Goal: Task Accomplishment & Management: Manage account settings

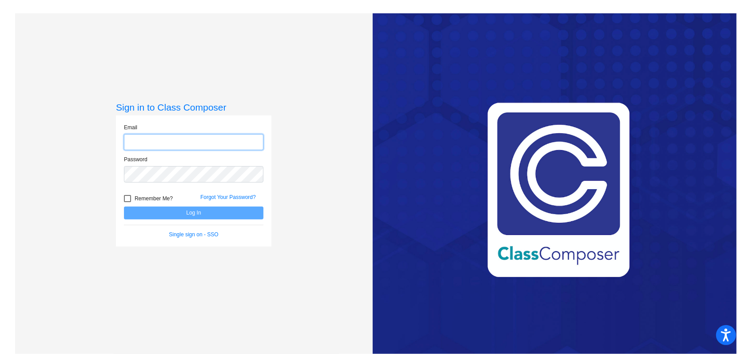
type input "[EMAIL_ADDRESS][DOMAIN_NAME]"
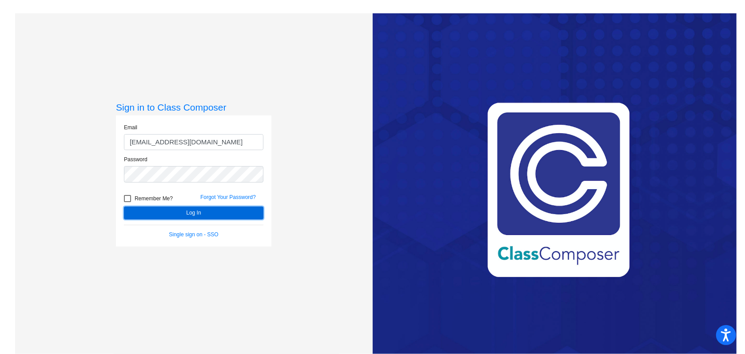
click at [204, 214] on button "Log In" at bounding box center [193, 213] width 139 height 13
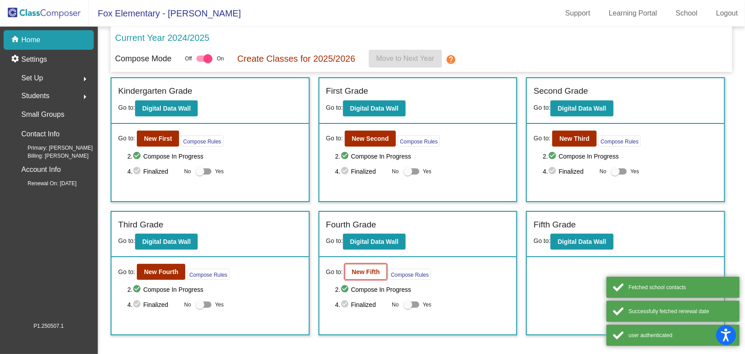
click at [360, 268] on b "New Fifth" at bounding box center [366, 271] width 28 height 7
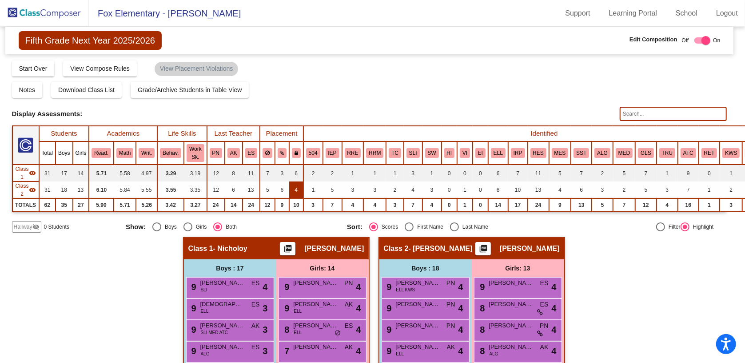
scroll to position [1, 3]
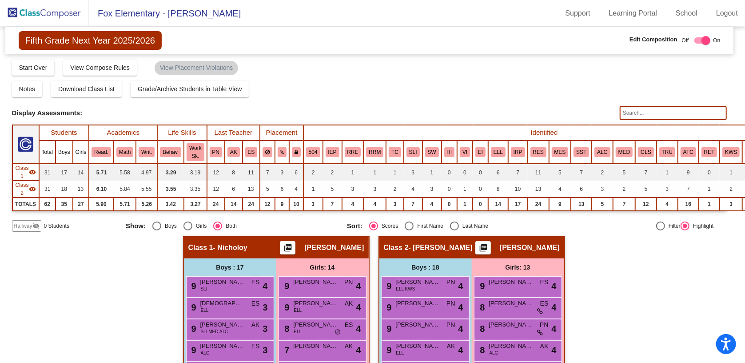
click at [127, 44] on span "Fifth Grade Next Year 2025/2026" at bounding box center [90, 40] width 143 height 19
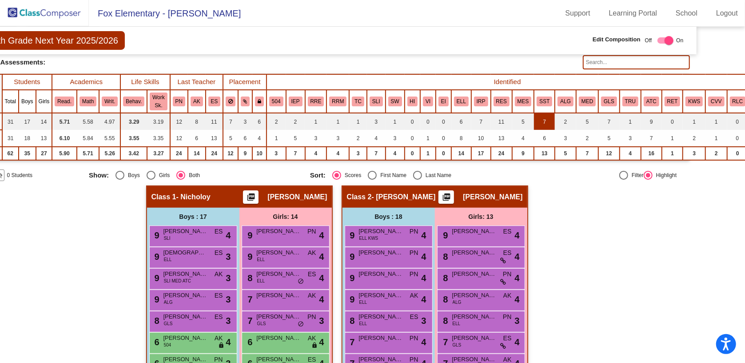
scroll to position [51, 40]
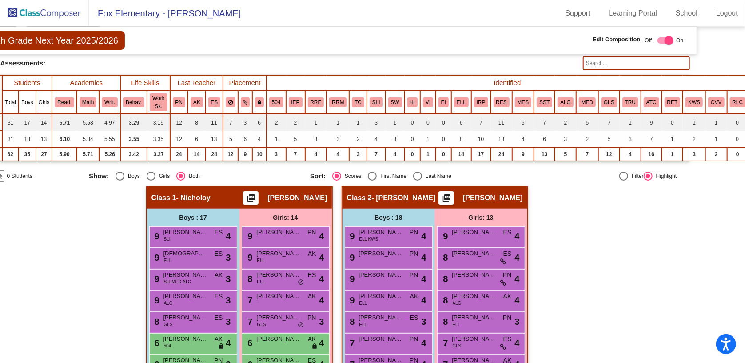
drag, startPoint x: 244, startPoint y: 195, endPoint x: 228, endPoint y: 189, distance: 17.6
click at [228, 189] on div "Class 1 - Nicholoy picture_as_pdf [PERSON_NAME]" at bounding box center [239, 197] width 185 height 21
click at [235, 189] on div "Class 1 - Nicholoy picture_as_pdf [PERSON_NAME]" at bounding box center [239, 197] width 185 height 21
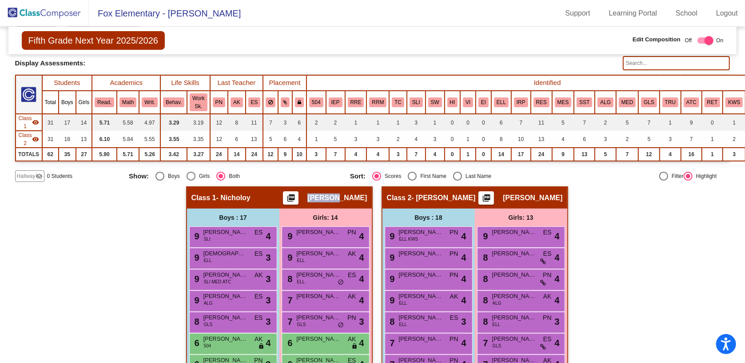
scroll to position [51, 2]
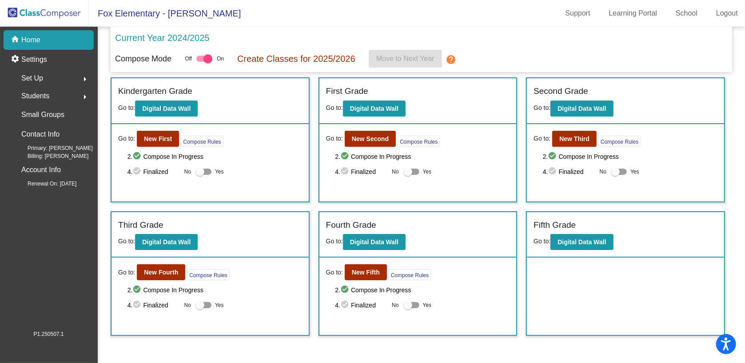
click at [405, 308] on div at bounding box center [407, 304] width 9 height 9
click at [407, 308] on input "Yes" at bounding box center [407, 308] width 0 height 0
checkbox input "true"
click at [371, 271] on b "New Fifth" at bounding box center [366, 271] width 28 height 7
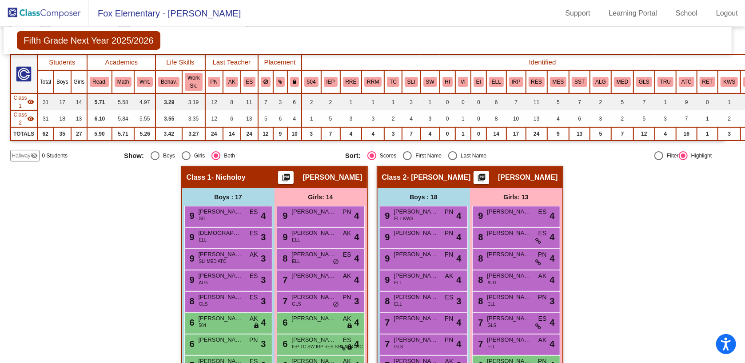
scroll to position [0, 5]
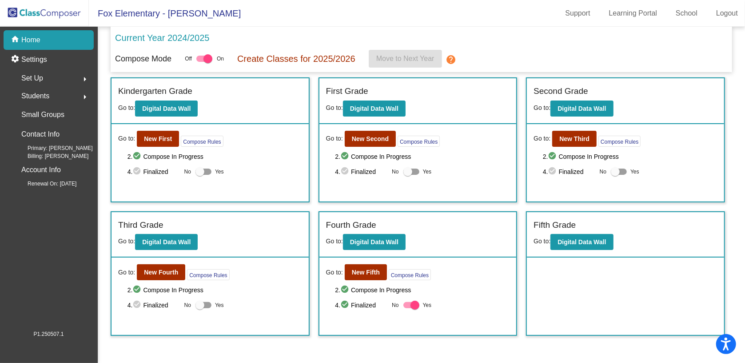
click at [143, 71] on div "Current Year 2024/2025 Compose Mode Off On Create Classes for 2025/2026 Move to…" at bounding box center [422, 49] width 622 height 45
click at [411, 303] on div at bounding box center [415, 304] width 9 height 9
click at [408, 308] on input "Yes" at bounding box center [407, 308] width 0 height 0
checkbox input "false"
click at [209, 166] on label "Yes" at bounding box center [209, 171] width 28 height 11
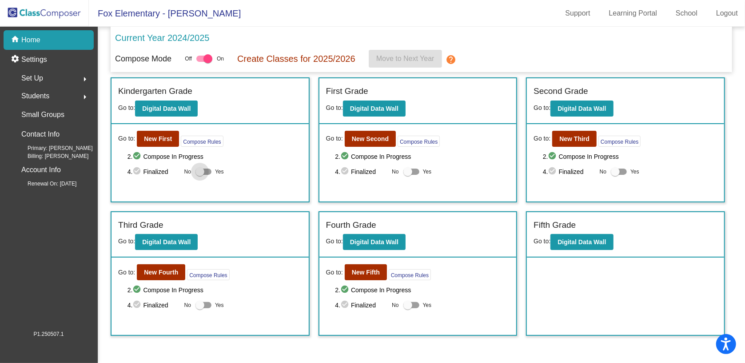
click at [200, 175] on input "Yes" at bounding box center [199, 175] width 0 height 0
checkbox input "true"
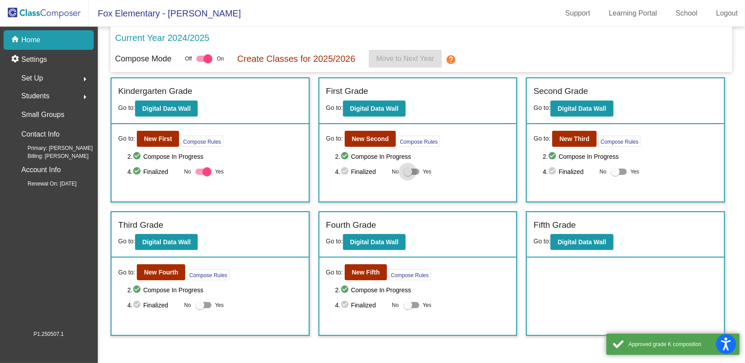
click at [415, 171] on div at bounding box center [411, 171] width 16 height 6
click at [408, 175] on input "Yes" at bounding box center [407, 175] width 0 height 0
checkbox input "true"
click at [626, 172] on div at bounding box center [619, 171] width 16 height 6
click at [615, 175] on input "Yes" at bounding box center [615, 175] width 0 height 0
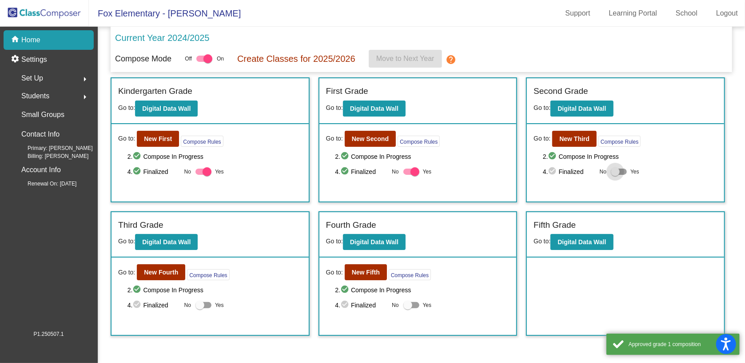
checkbox input "true"
click at [422, 305] on label "Yes" at bounding box center [417, 304] width 28 height 11
click at [408, 308] on input "Yes" at bounding box center [407, 308] width 0 height 0
checkbox input "true"
click at [210, 304] on div at bounding box center [203, 305] width 16 height 6
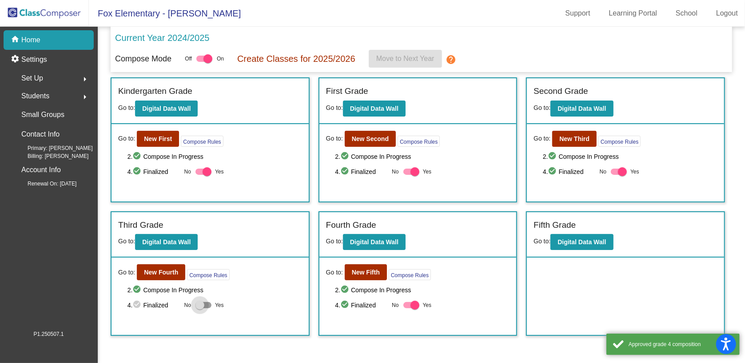
click at [200, 308] on input "Yes" at bounding box center [199, 308] width 0 height 0
checkbox input "true"
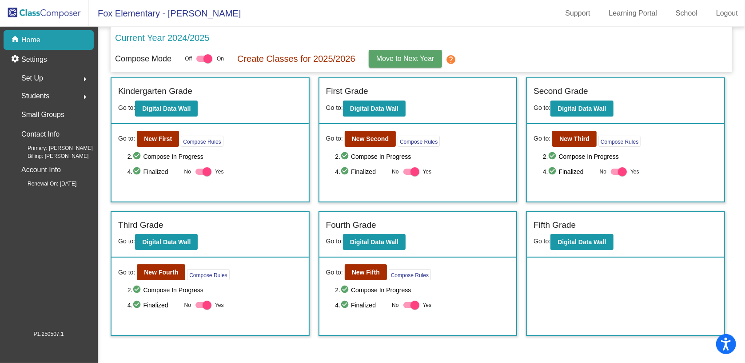
click at [383, 65] on button "Move to Next Year" at bounding box center [405, 59] width 73 height 18
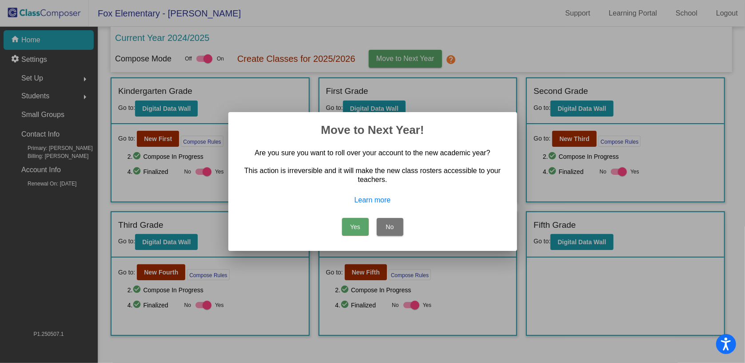
click at [394, 225] on button "No" at bounding box center [390, 227] width 27 height 18
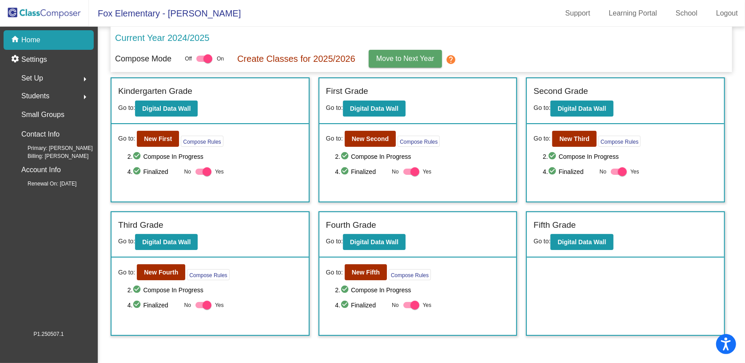
click at [413, 56] on span "Move to Next Year" at bounding box center [405, 59] width 58 height 8
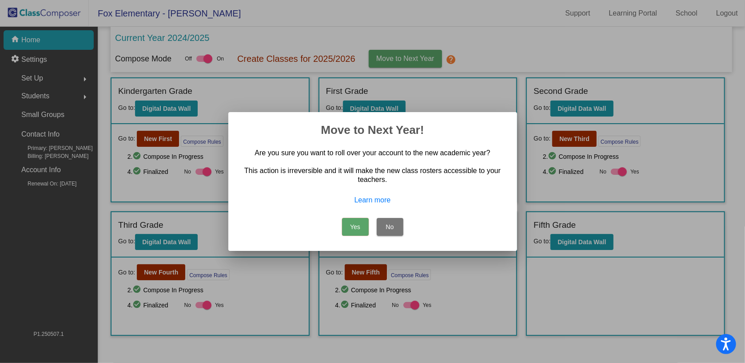
click at [353, 228] on button "Yes" at bounding box center [355, 227] width 27 height 18
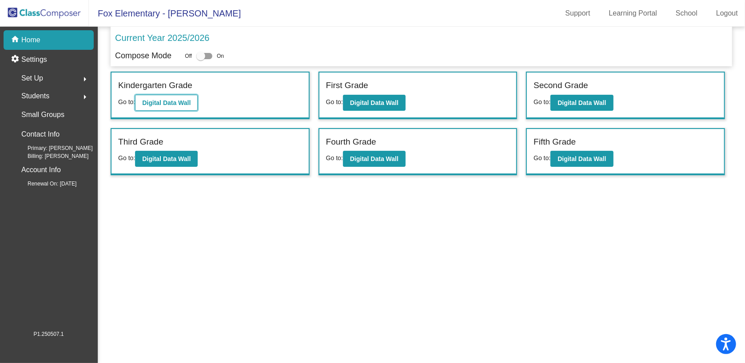
click at [195, 106] on button "Digital Data Wall" at bounding box center [166, 103] width 63 height 16
click at [405, 103] on button "Digital Data Wall" at bounding box center [374, 103] width 63 height 16
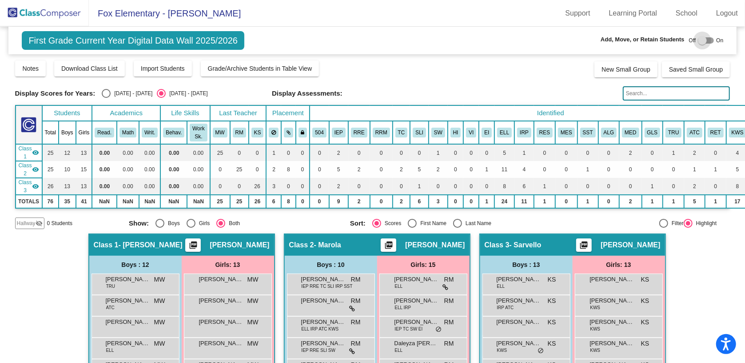
click at [701, 44] on div at bounding box center [702, 40] width 9 height 9
checkbox input "true"
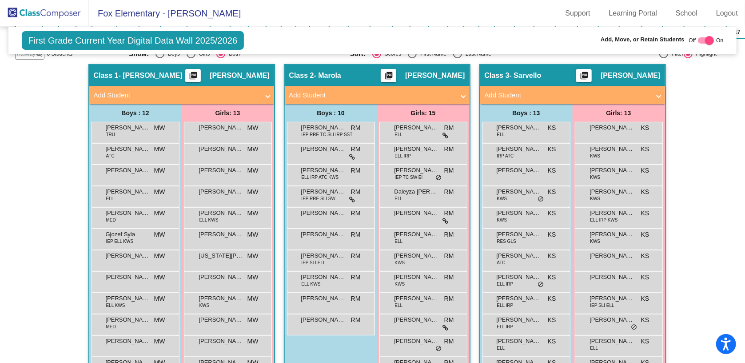
scroll to position [169, 0]
click at [159, 124] on span "MW" at bounding box center [159, 127] width 11 height 9
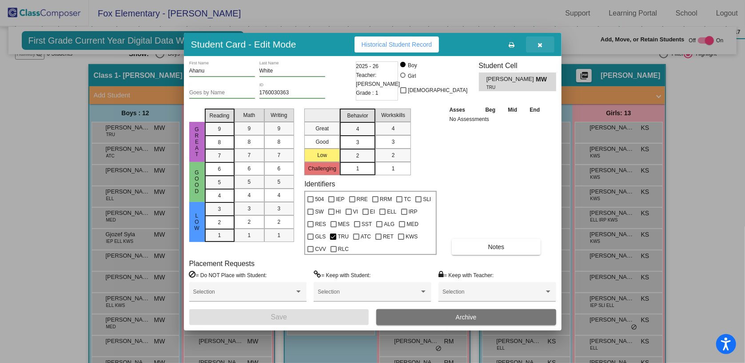
click at [540, 47] on icon "button" at bounding box center [540, 45] width 5 height 6
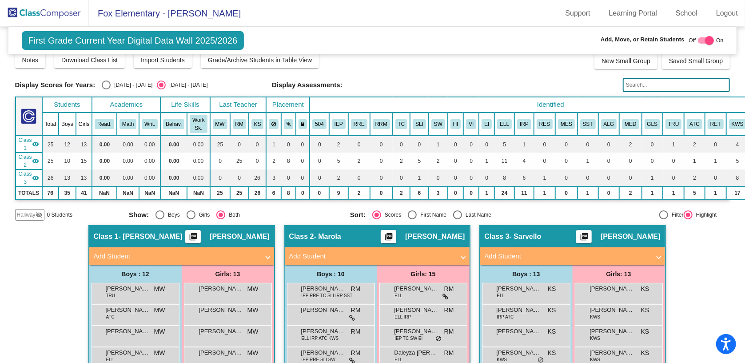
scroll to position [0, 0]
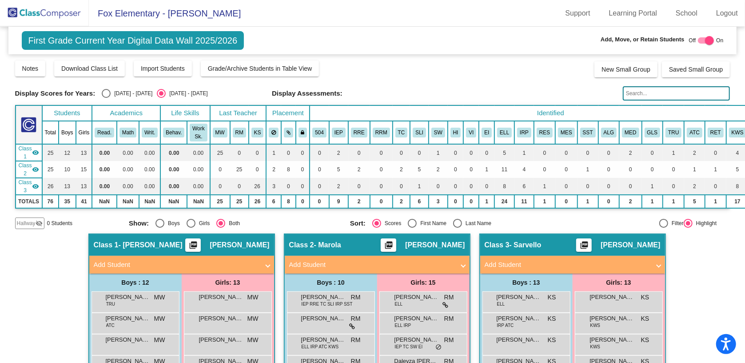
click at [32, 12] on img at bounding box center [44, 13] width 89 height 26
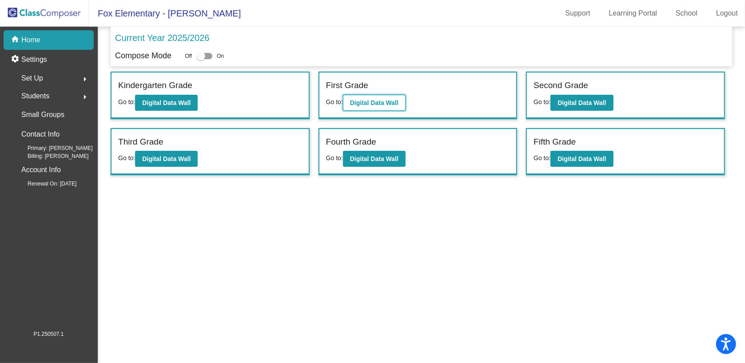
click at [372, 103] on b "Digital Data Wall" at bounding box center [374, 102] width 48 height 7
click at [565, 104] on b "Digital Data Wall" at bounding box center [582, 102] width 48 height 7
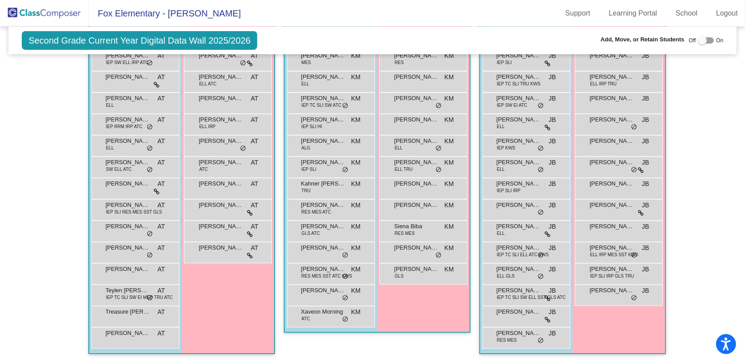
scroll to position [245, 0]
click at [601, 248] on span "[PERSON_NAME]" at bounding box center [612, 247] width 44 height 9
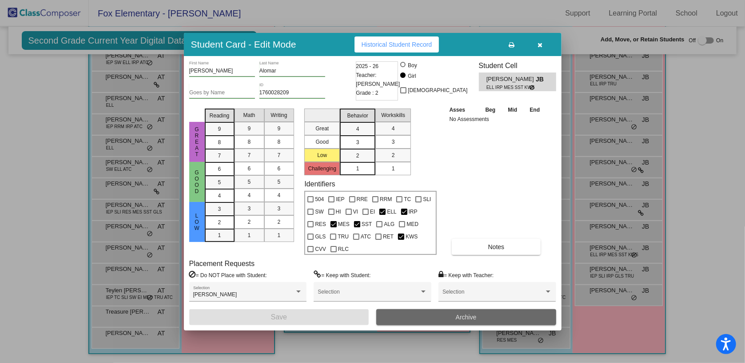
click at [451, 314] on button "Archive" at bounding box center [466, 317] width 180 height 16
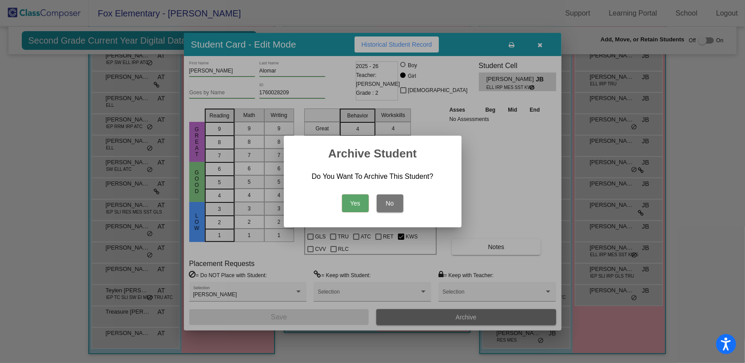
click at [356, 210] on button "Yes" at bounding box center [355, 203] width 27 height 18
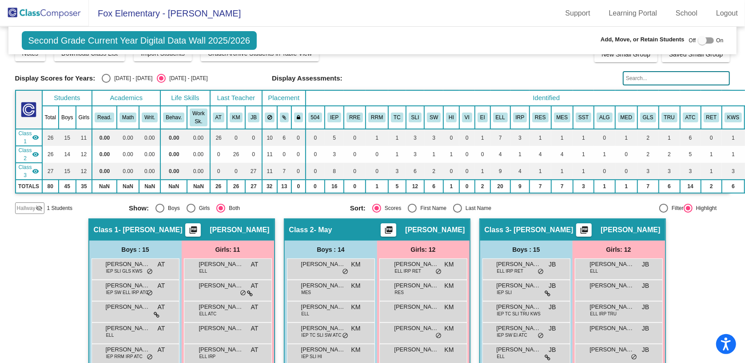
scroll to position [15, 1]
